Goal: Task Accomplishment & Management: Use online tool/utility

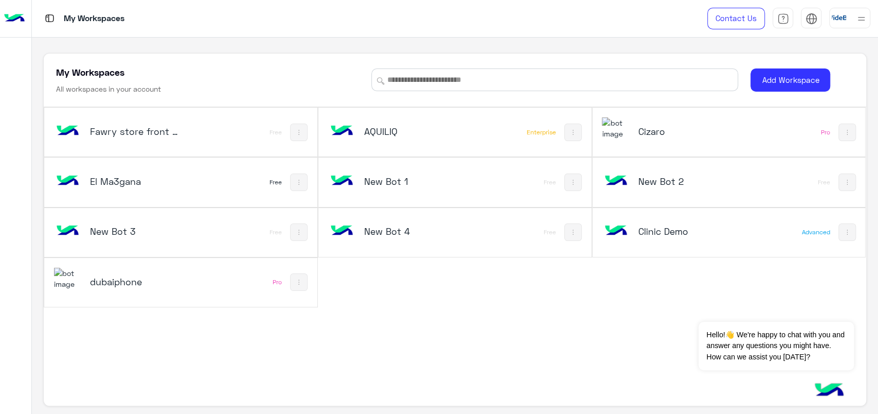
click at [194, 124] on div "Fawry store front demo" at bounding box center [130, 132] width 152 height 30
click at [864, 25] on div at bounding box center [861, 18] width 13 height 20
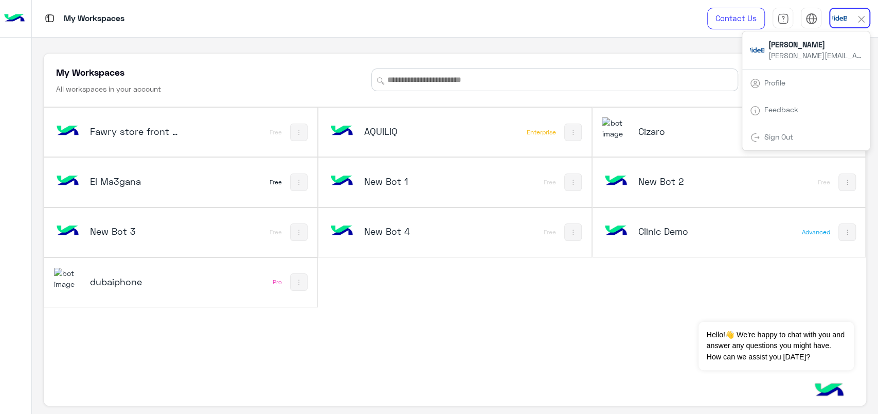
click at [796, 132] on span "Sign Out" at bounding box center [778, 136] width 37 height 9
click at [774, 137] on link "Sign Out" at bounding box center [778, 136] width 29 height 9
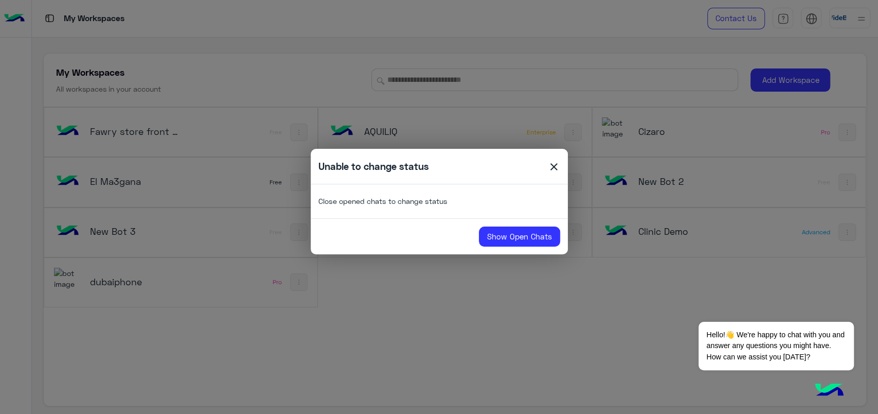
click at [553, 166] on span "close" at bounding box center [554, 167] width 12 height 15
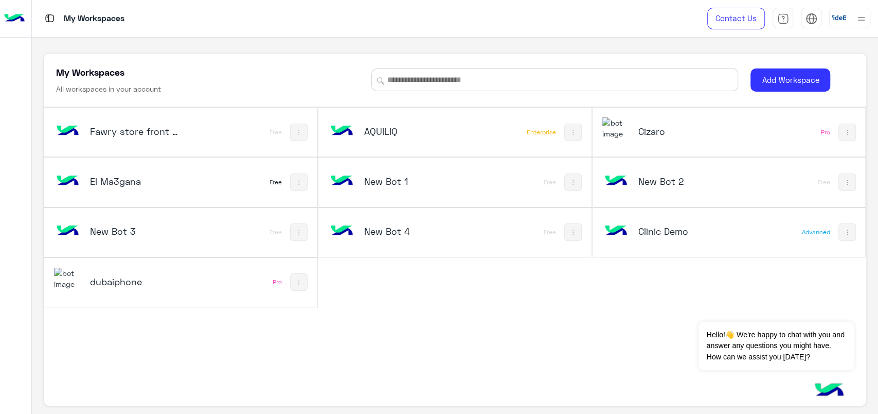
click at [104, 129] on h5 "Fawry store front demo" at bounding box center [136, 131] width 92 height 12
